Goal: Task Accomplishment & Management: Manage account settings

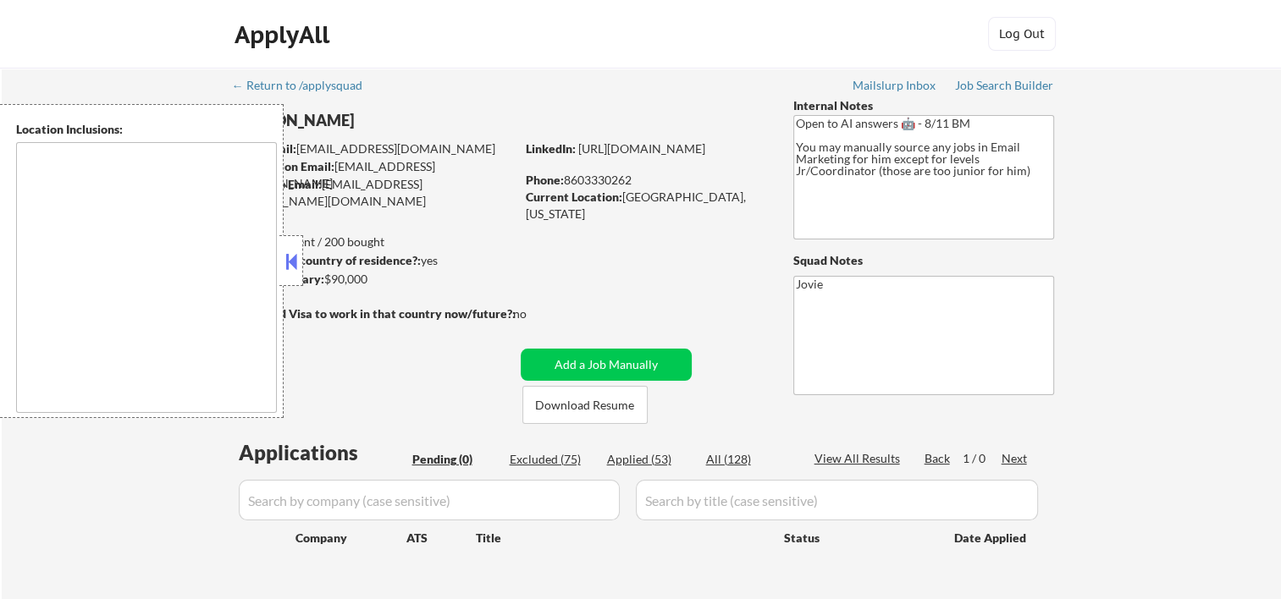
drag, startPoint x: 297, startPoint y: 252, endPoint x: 298, endPoint y: 268, distance: 16.1
click at [298, 257] on button at bounding box center [291, 261] width 19 height 25
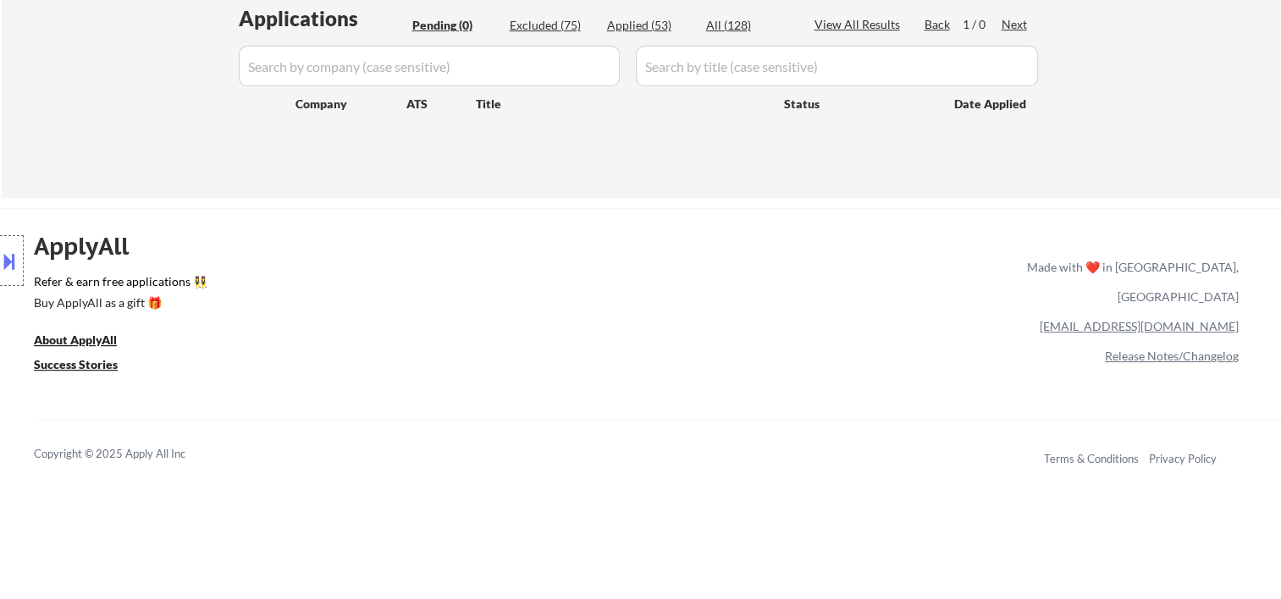
scroll to position [54, 0]
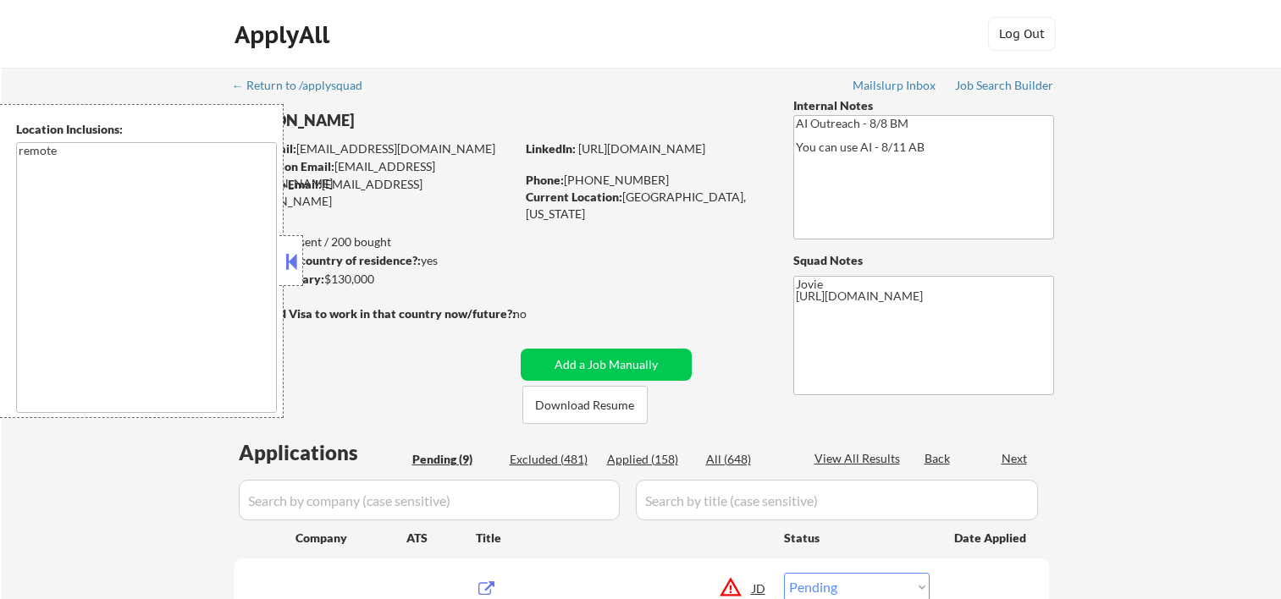
select select ""pending""
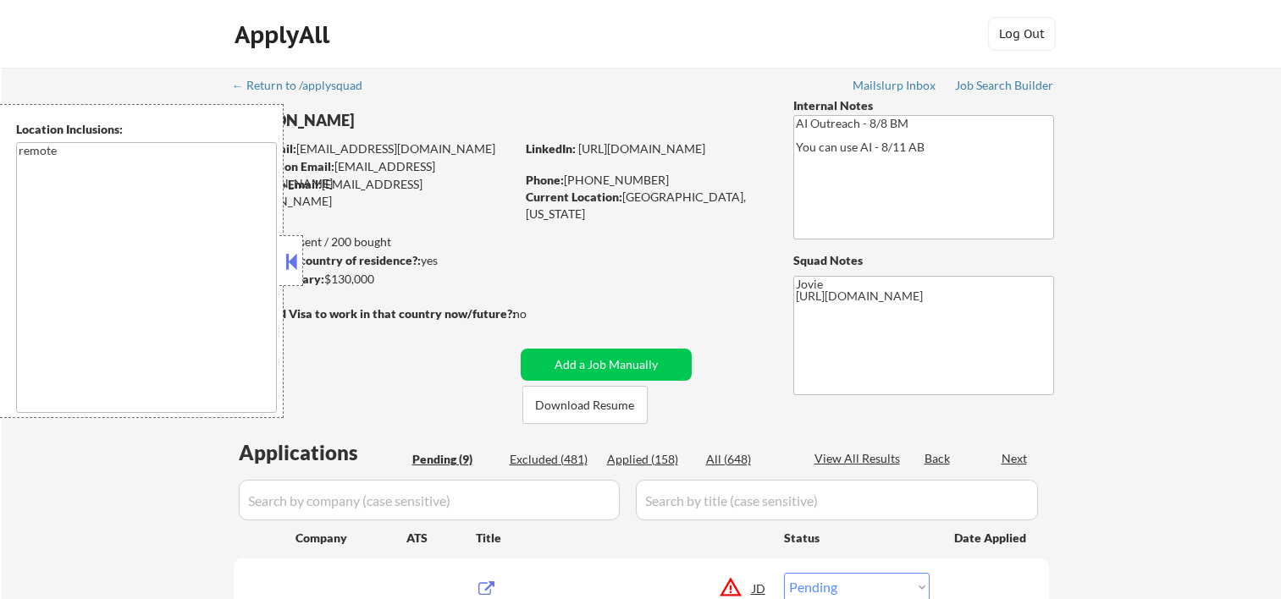
select select ""pending""
click at [919, 383] on textarea "Jovie [URL][DOMAIN_NAME]" at bounding box center [923, 335] width 261 height 119
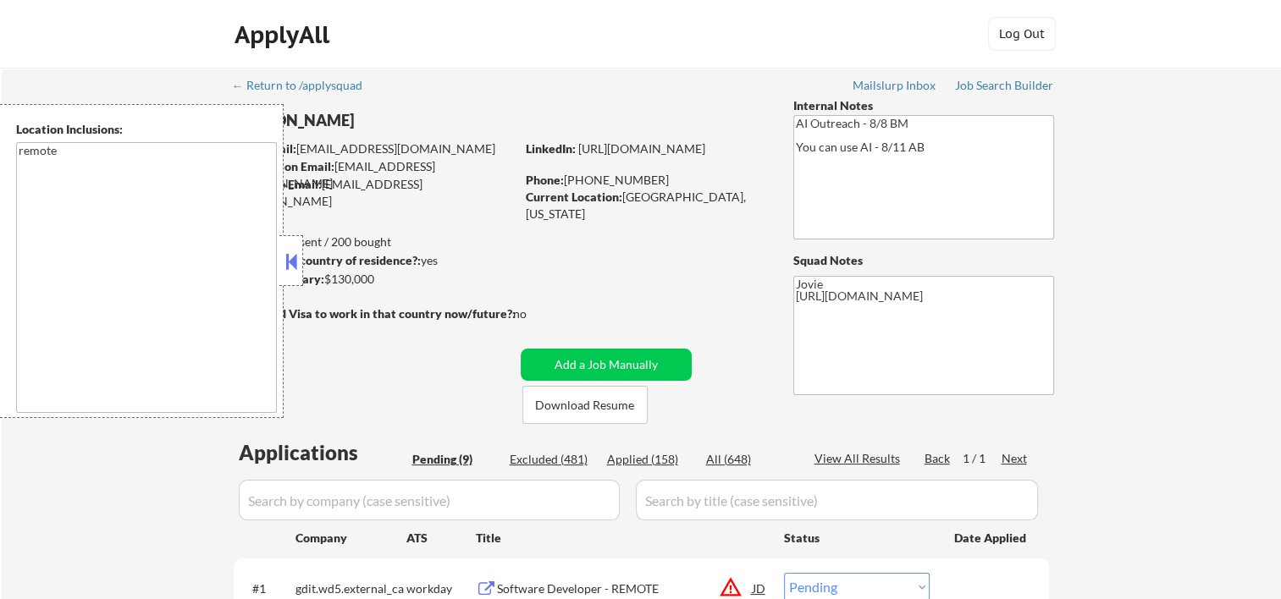
click at [288, 262] on button at bounding box center [291, 261] width 19 height 25
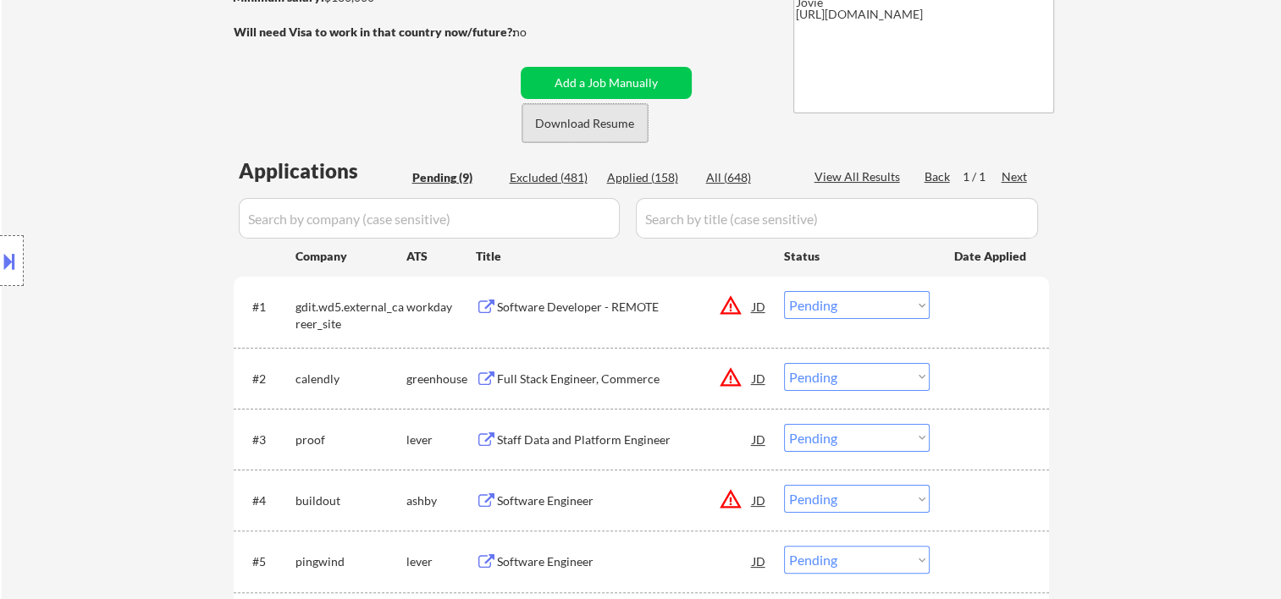
click at [585, 126] on button "Download Resume" at bounding box center [584, 123] width 125 height 38
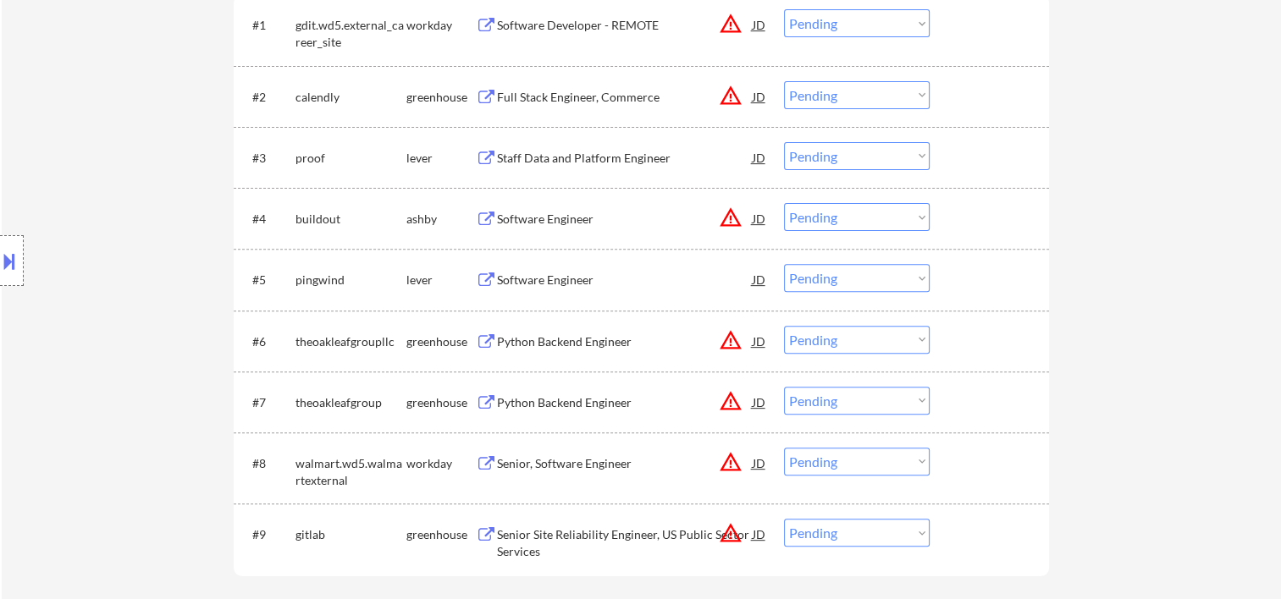
click at [979, 281] on div at bounding box center [991, 279] width 75 height 30
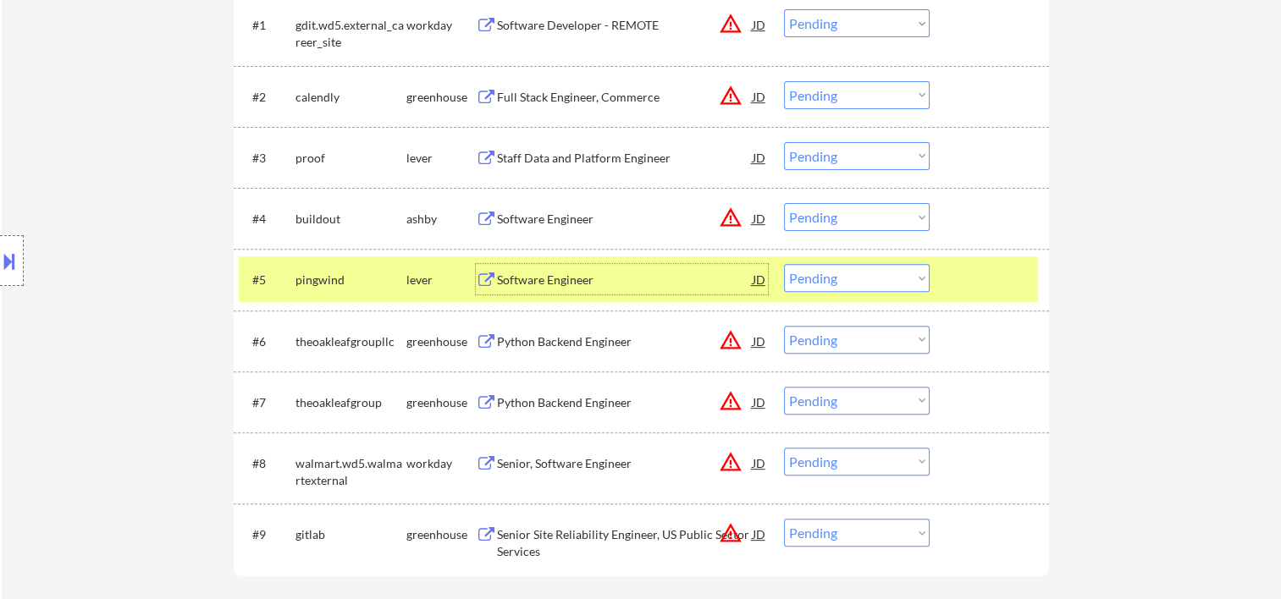
click at [566, 273] on div "Software Engineer" at bounding box center [625, 280] width 256 height 17
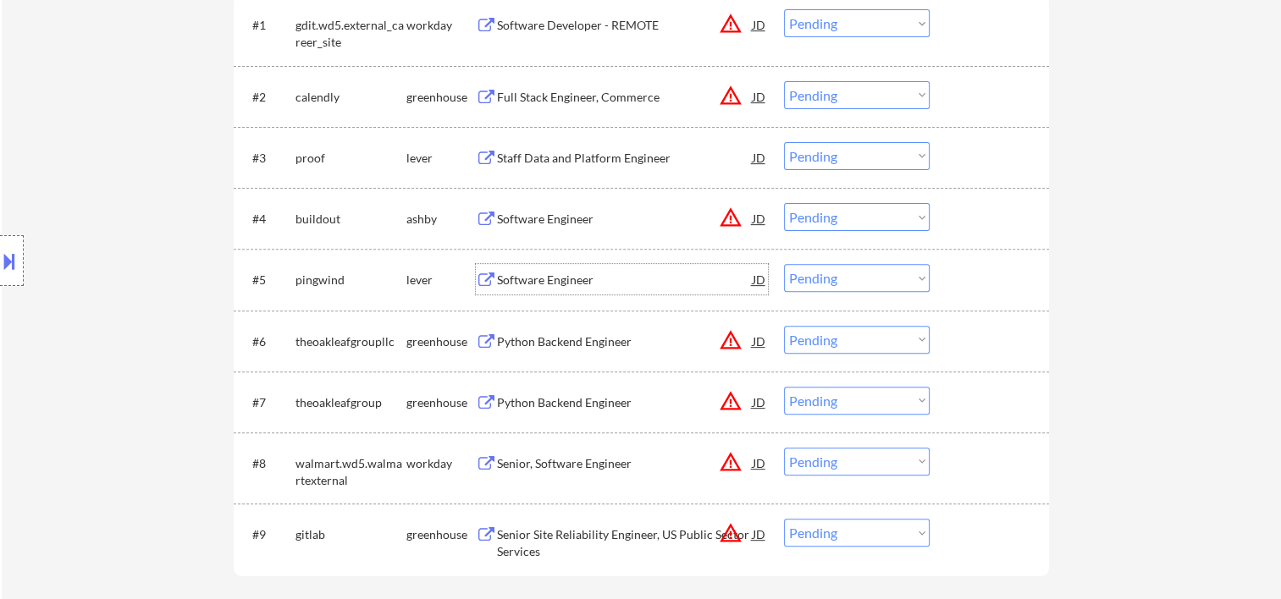
drag, startPoint x: 982, startPoint y: 217, endPoint x: 962, endPoint y: 218, distance: 20.4
click at [980, 217] on div at bounding box center [991, 218] width 75 height 30
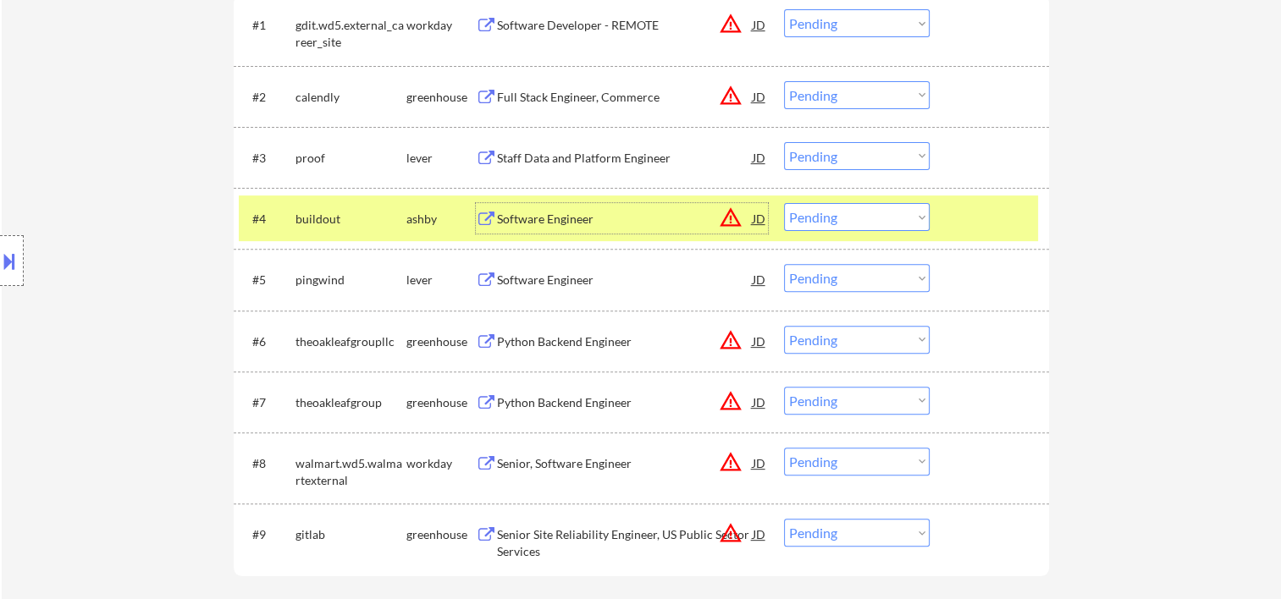
click at [598, 212] on div "Software Engineer" at bounding box center [625, 219] width 256 height 17
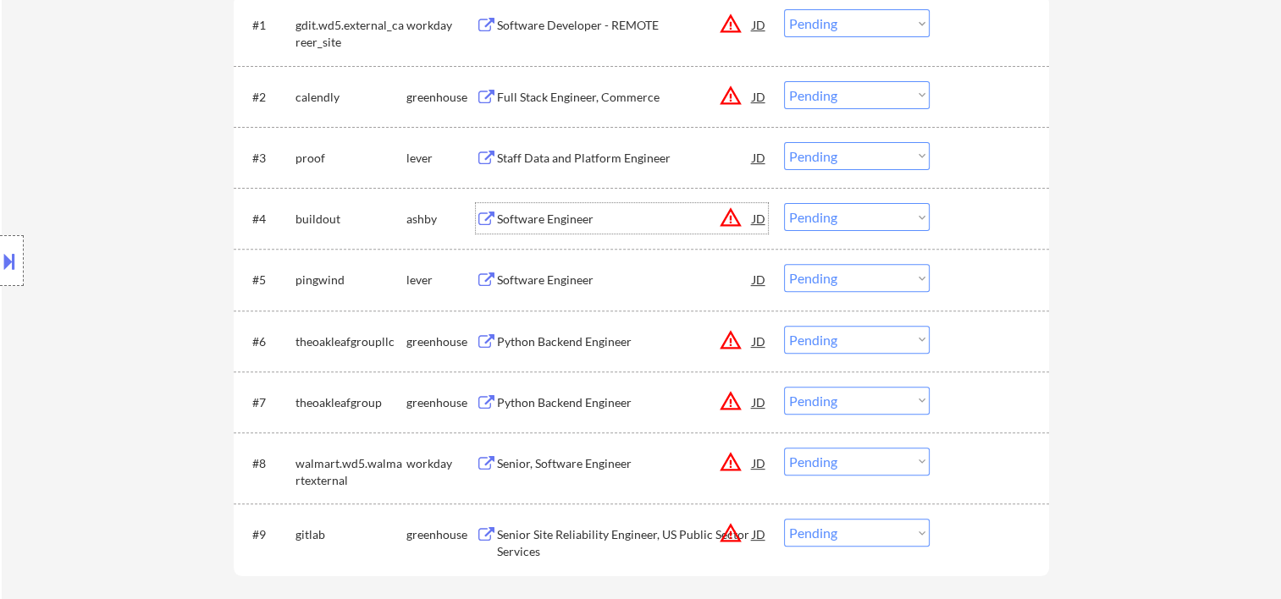
click at [964, 220] on div at bounding box center [991, 218] width 75 height 30
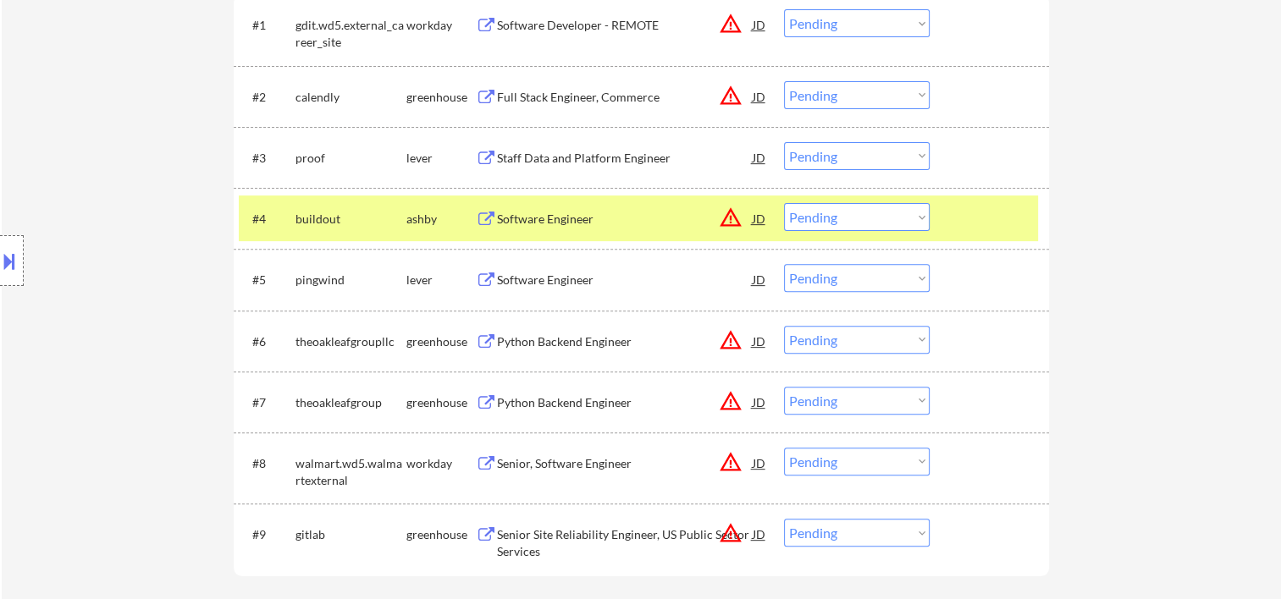
click at [985, 214] on div at bounding box center [991, 218] width 75 height 30
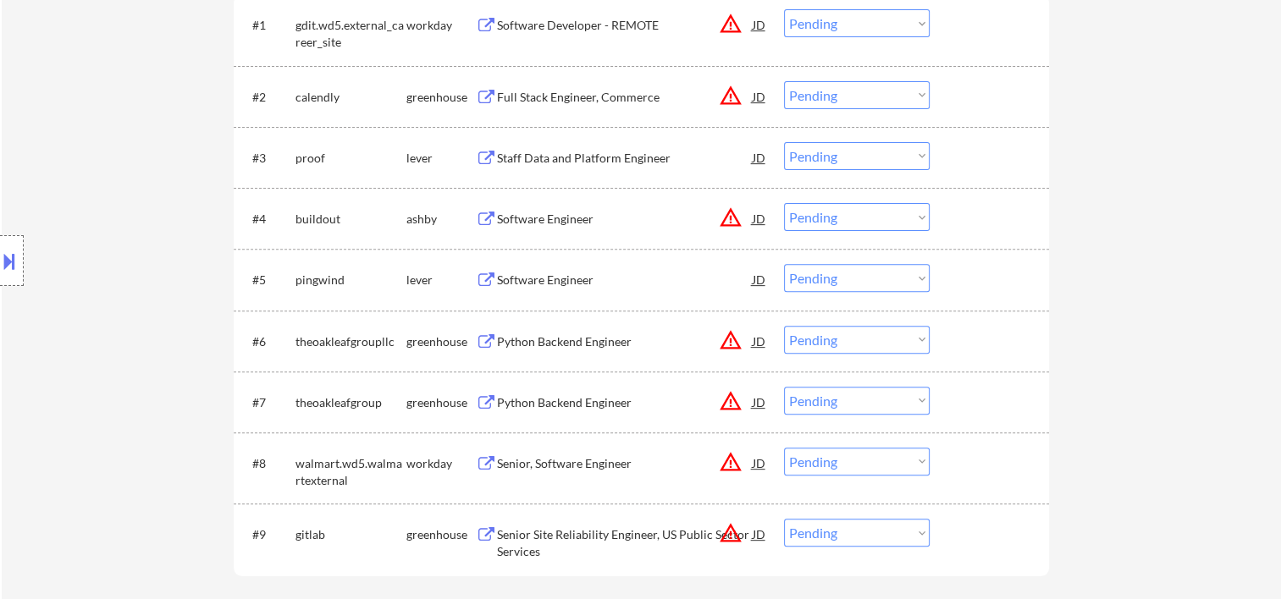
click at [948, 214] on div "#4 buildout [PERSON_NAME] Software Engineer JD warning_amber Choose an option..…" at bounding box center [638, 219] width 799 height 46
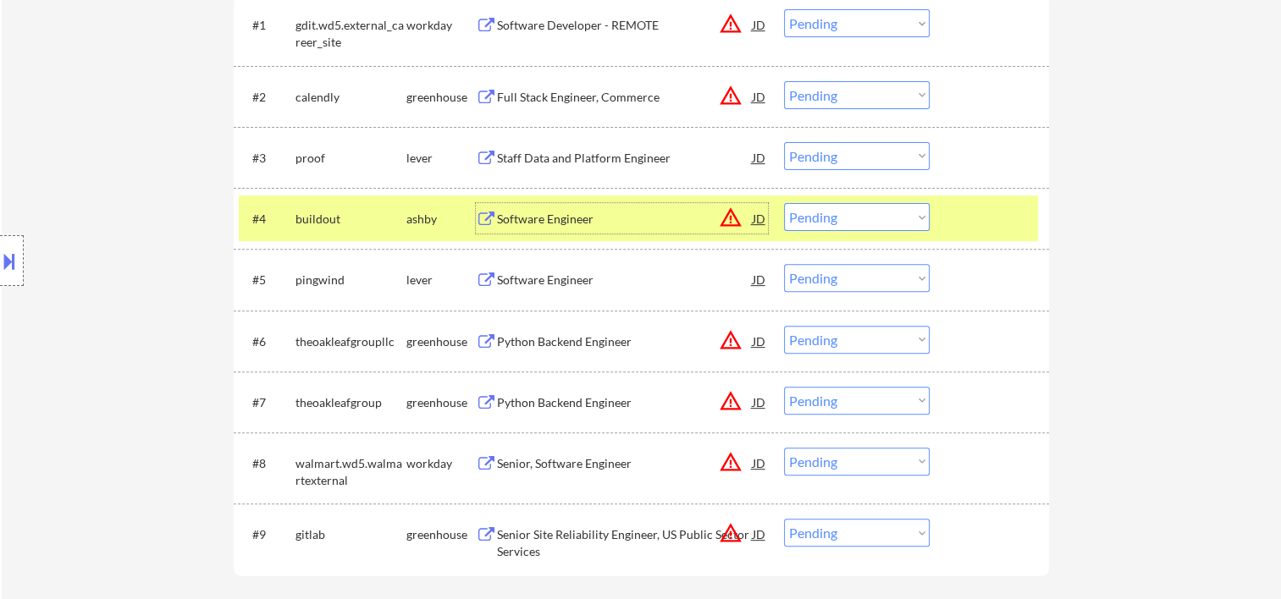
click at [586, 220] on div "Software Engineer" at bounding box center [625, 219] width 256 height 17
